Goal: Task Accomplishment & Management: Use online tool/utility

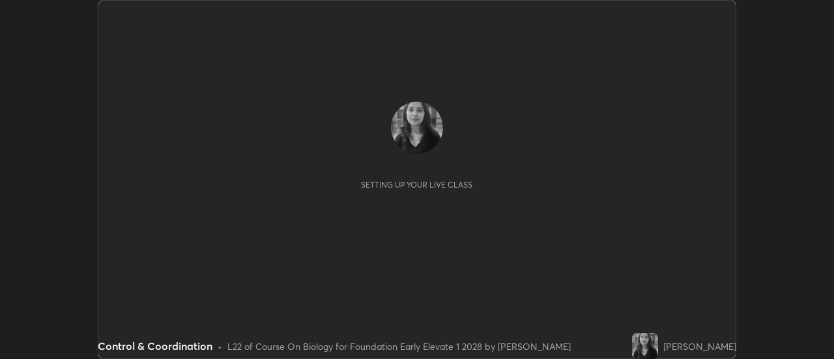
scroll to position [359, 833]
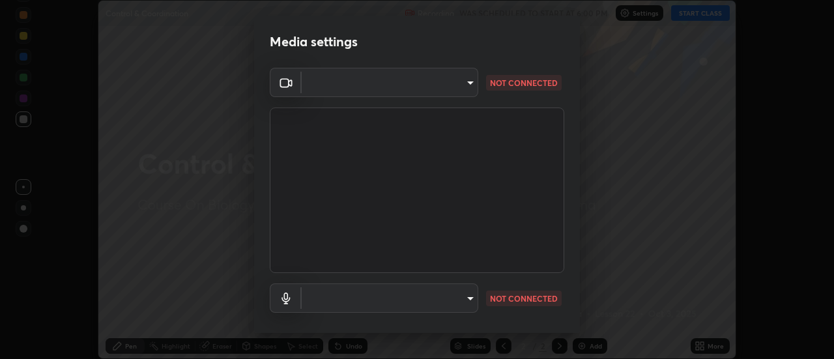
type input "609e5a32b3deb6334e4eacac44e0076ed714ca5fe8849d3a386cfb8853ab1d3b"
type input "communications"
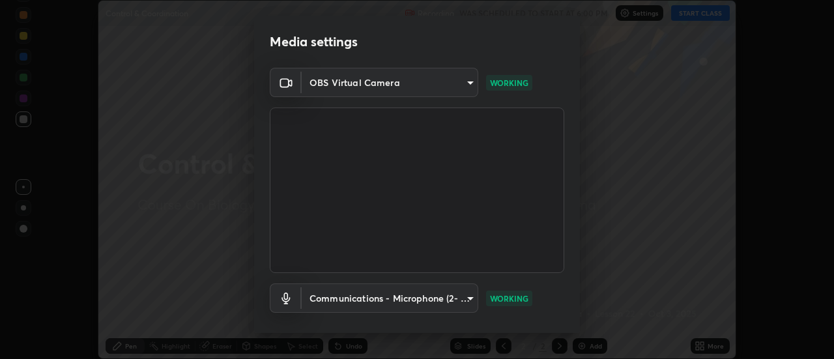
scroll to position [68, 0]
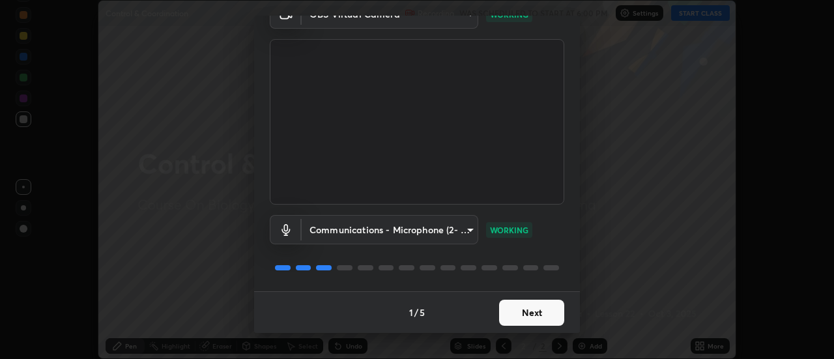
click at [544, 313] on button "Next" at bounding box center [531, 313] width 65 height 26
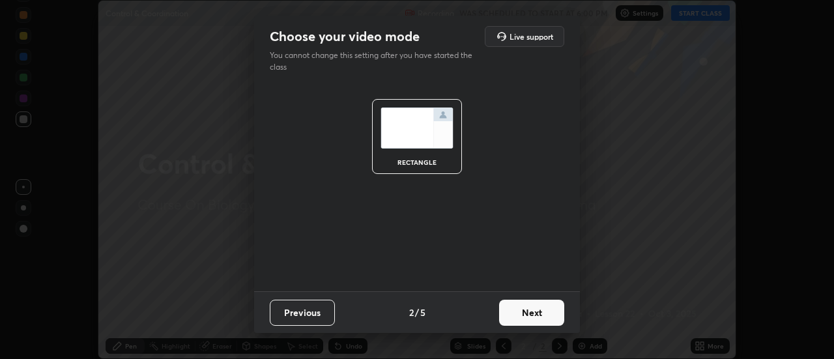
click at [543, 317] on button "Next" at bounding box center [531, 313] width 65 height 26
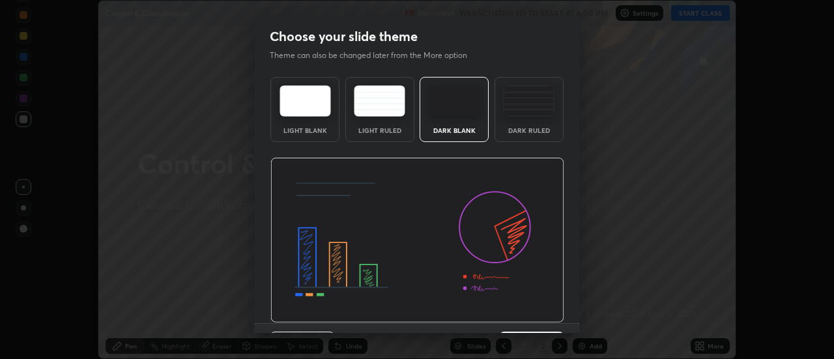
scroll to position [32, 0]
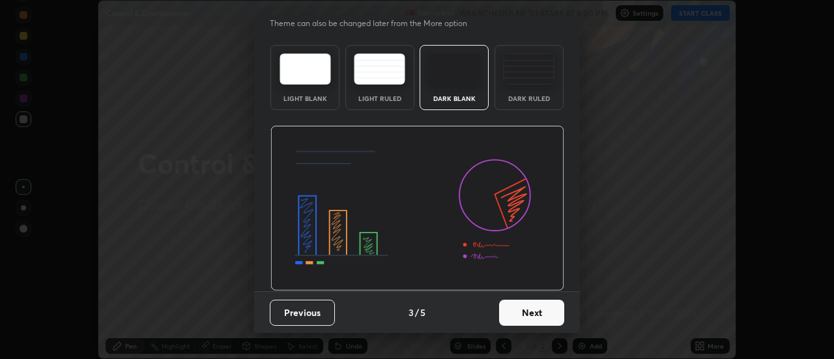
click at [530, 310] on button "Next" at bounding box center [531, 313] width 65 height 26
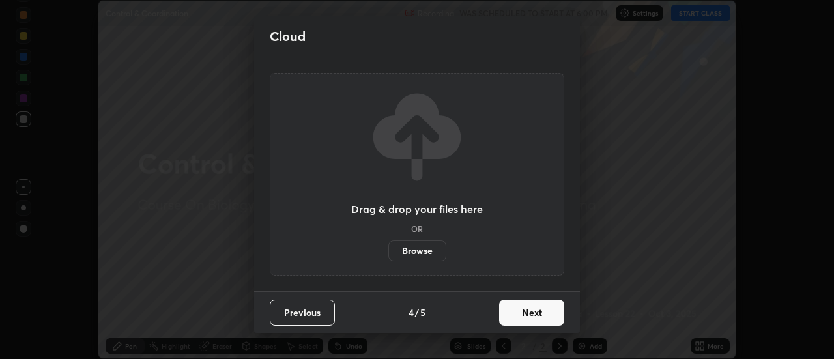
scroll to position [0, 0]
click at [534, 311] on button "Next" at bounding box center [531, 313] width 65 height 26
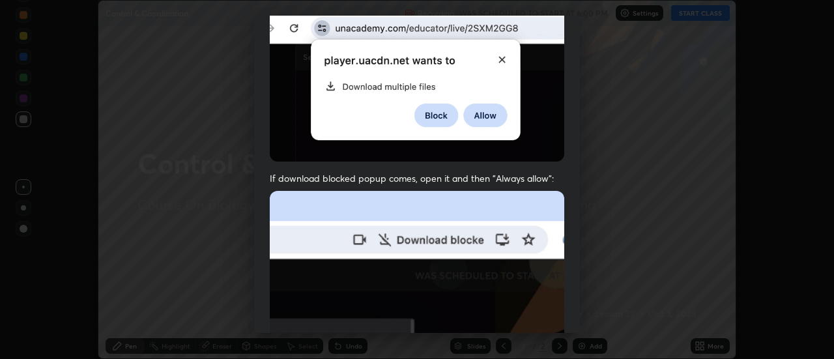
scroll to position [334, 0]
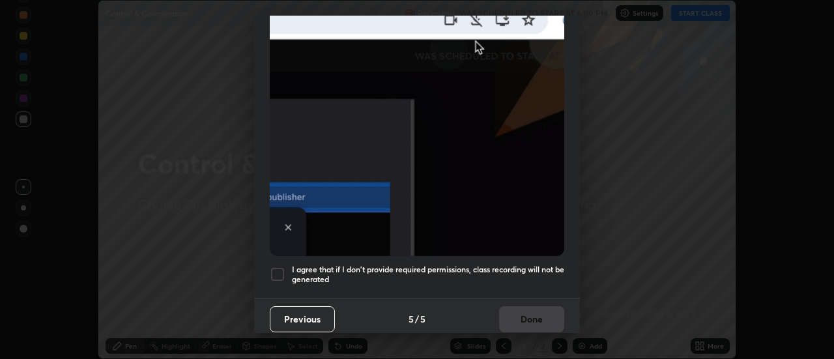
click at [277, 268] on div at bounding box center [278, 274] width 16 height 16
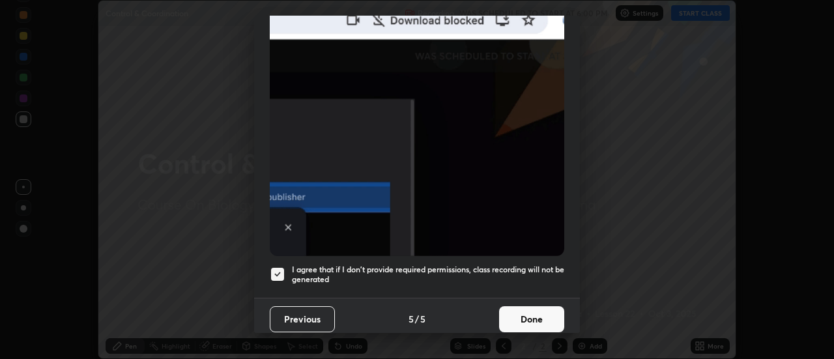
click at [519, 312] on button "Done" at bounding box center [531, 319] width 65 height 26
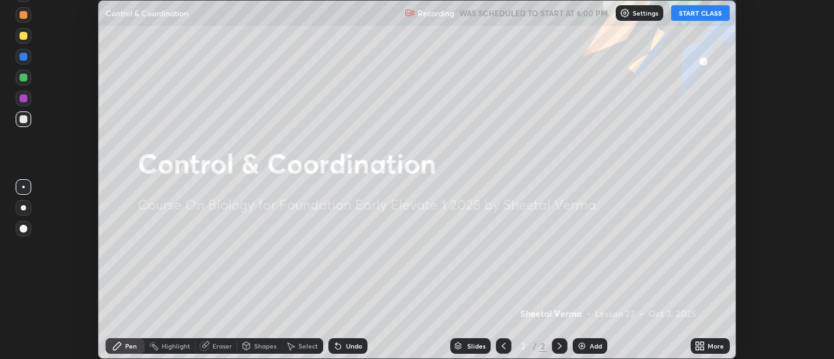
click at [690, 12] on button "START CLASS" at bounding box center [700, 13] width 59 height 16
